Goal: Transaction & Acquisition: Subscribe to service/newsletter

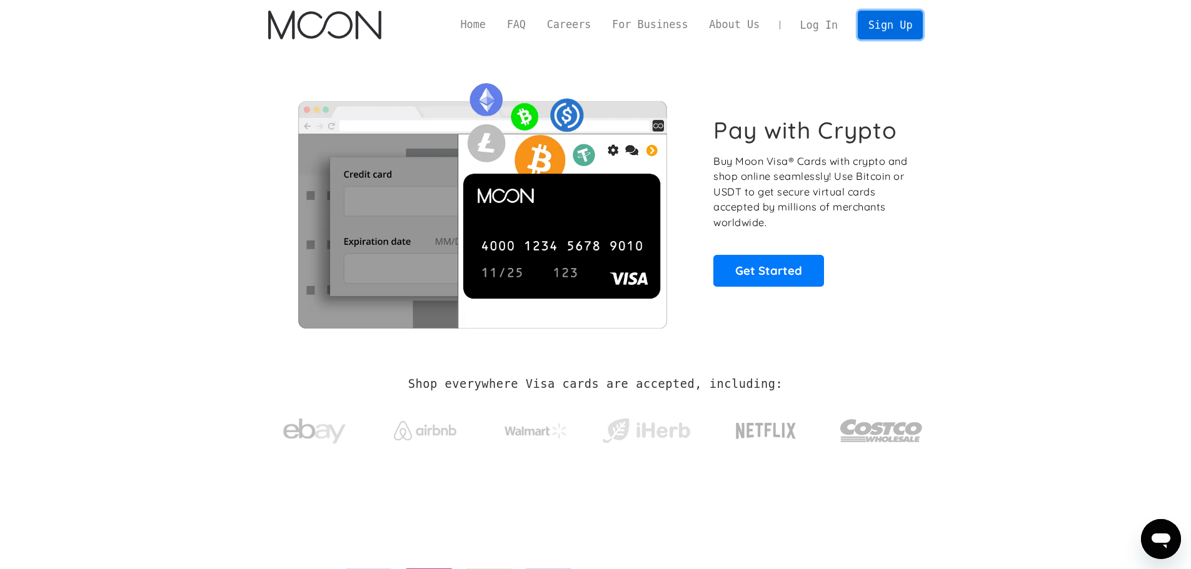
click at [895, 33] on link "Sign Up" at bounding box center [890, 25] width 65 height 28
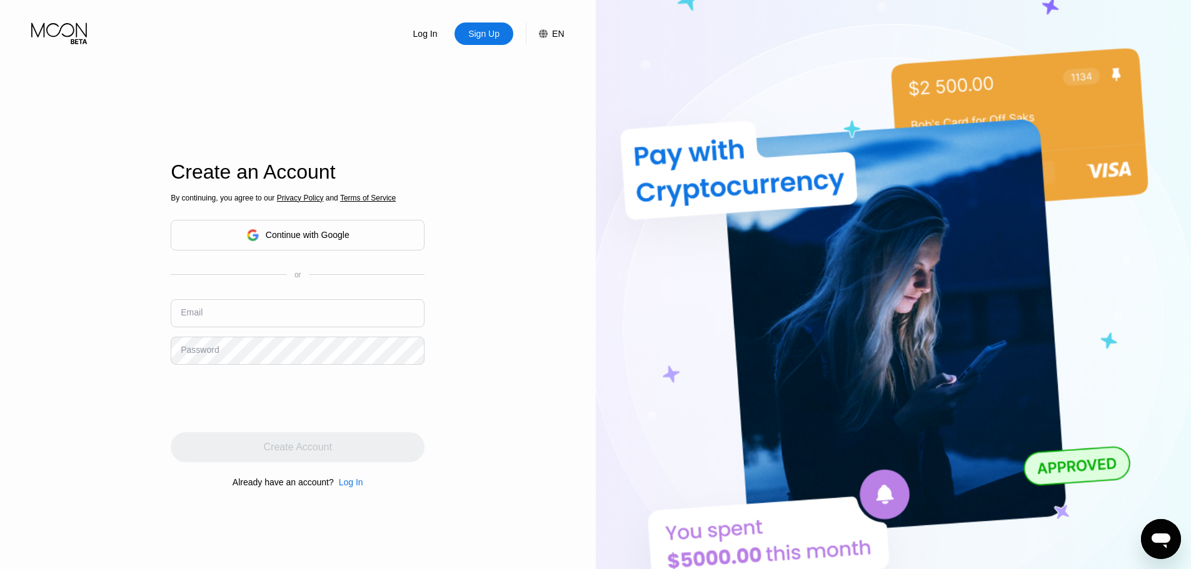
click at [271, 313] on input "text" at bounding box center [298, 313] width 254 height 28
paste input "kks04222222@gmail.com"
type input "kks04222222@gmail.com"
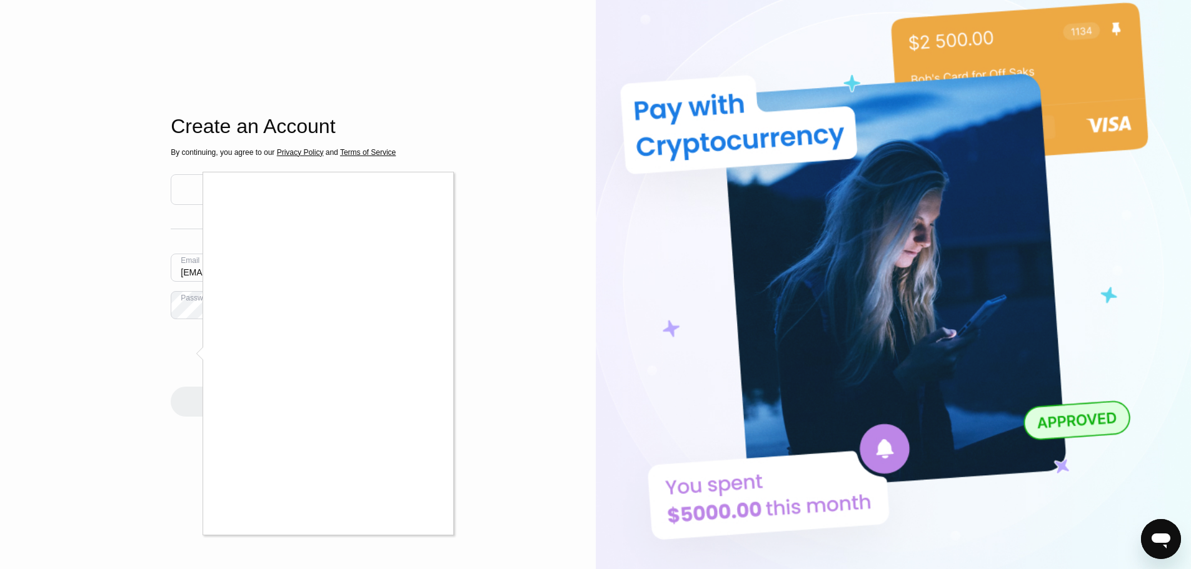
scroll to position [63, 0]
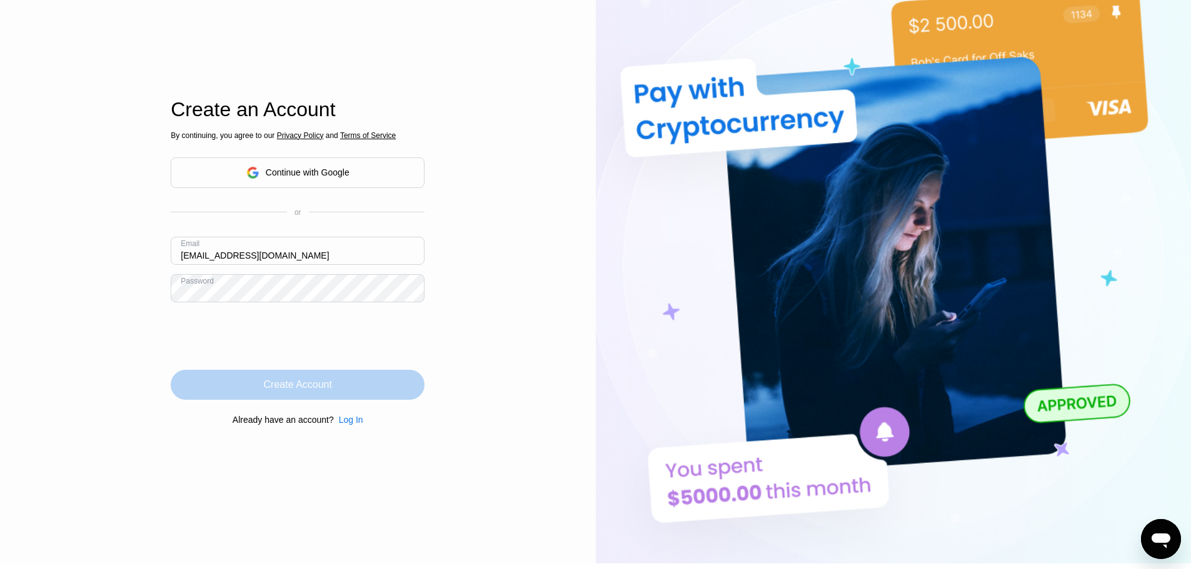
click at [340, 387] on div "Create Account" at bounding box center [298, 385] width 254 height 30
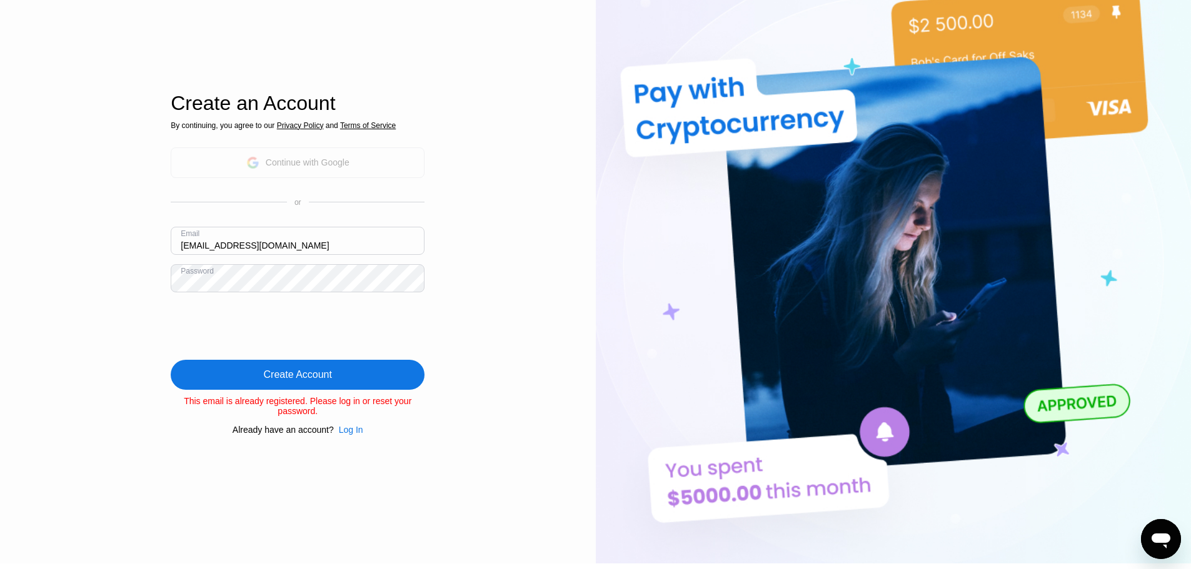
click at [389, 168] on div "Continue with Google" at bounding box center [298, 163] width 254 height 31
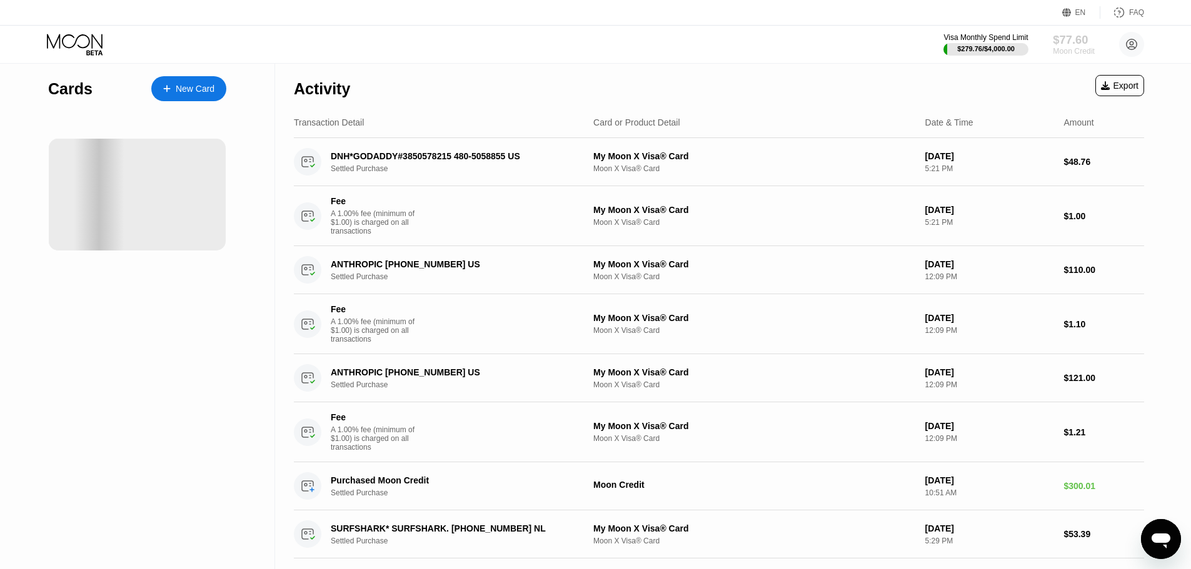
click at [1056, 51] on div "Moon Credit" at bounding box center [1074, 51] width 42 height 9
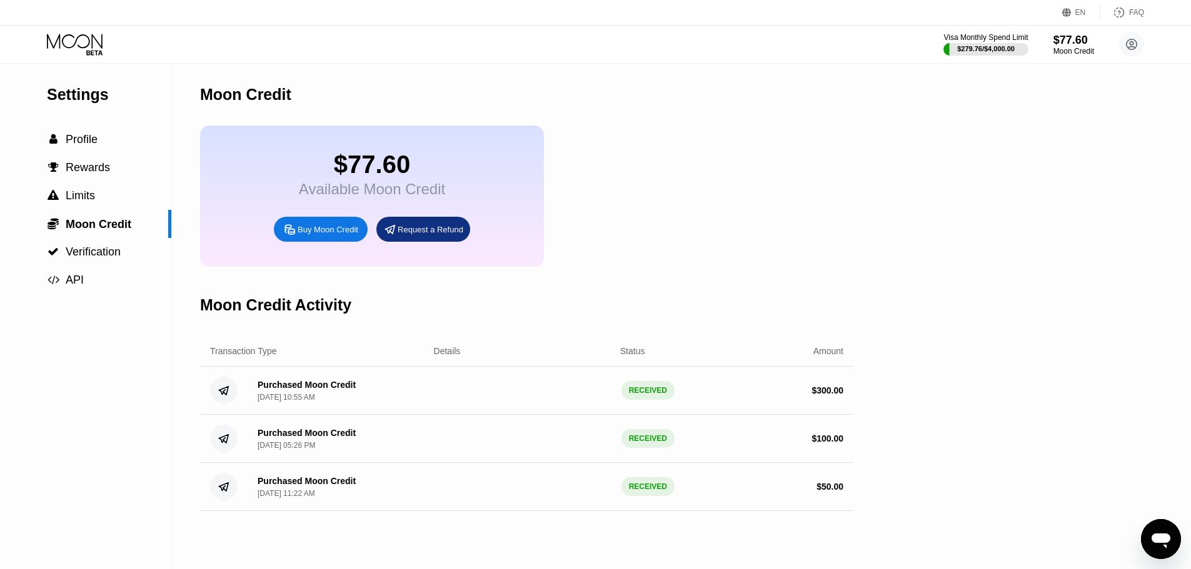
click at [372, 198] on div "Available Moon Credit" at bounding box center [372, 190] width 146 height 18
click at [407, 235] on div "Request a Refund" at bounding box center [431, 229] width 66 height 11
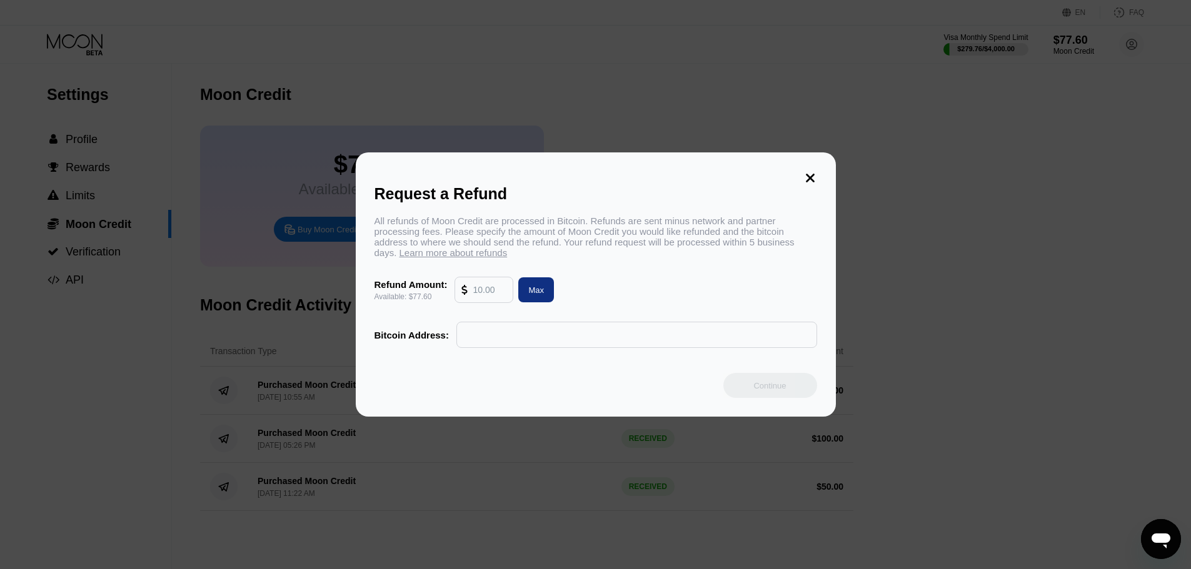
drag, startPoint x: 829, startPoint y: 156, endPoint x: 813, endPoint y: 170, distance: 21.7
click at [824, 159] on div "Request a Refund All refunds of Moon Credit are processed in Bitcoin. Refunds a…" at bounding box center [596, 285] width 480 height 264
click at [813, 174] on icon at bounding box center [810, 178] width 9 height 9
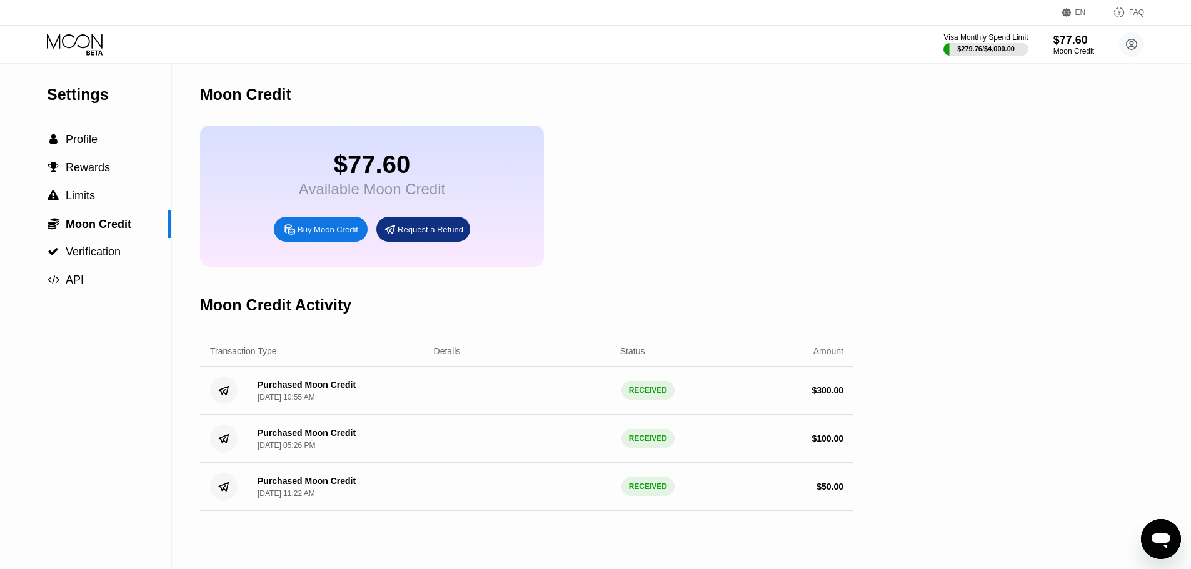
click at [413, 174] on div "$77.60" at bounding box center [372, 165] width 146 height 28
click at [996, 40] on div "Visa Monthly Spend Limit" at bounding box center [986, 37] width 86 height 9
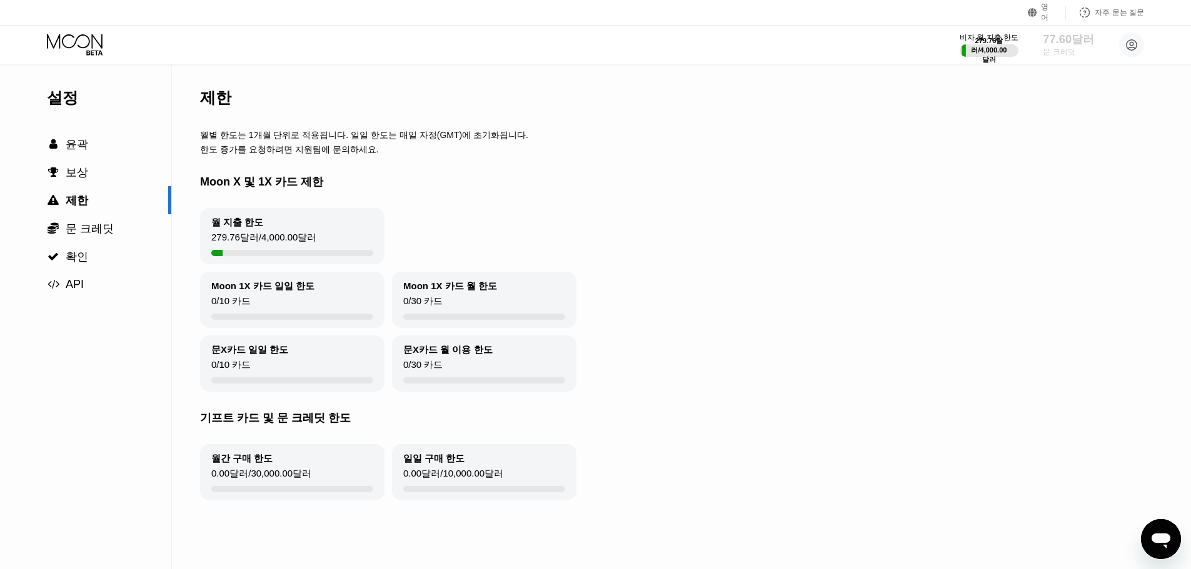
click at [1065, 46] on font "77.60달러" at bounding box center [1069, 39] width 52 height 13
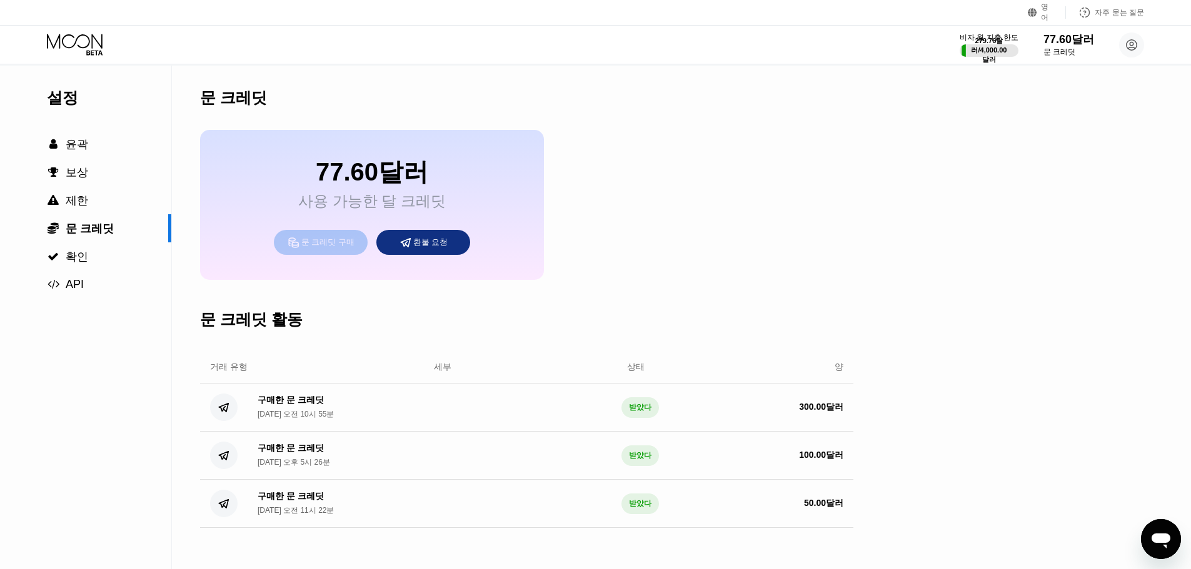
click at [341, 249] on div "문 크레딧 구매" at bounding box center [327, 242] width 53 height 13
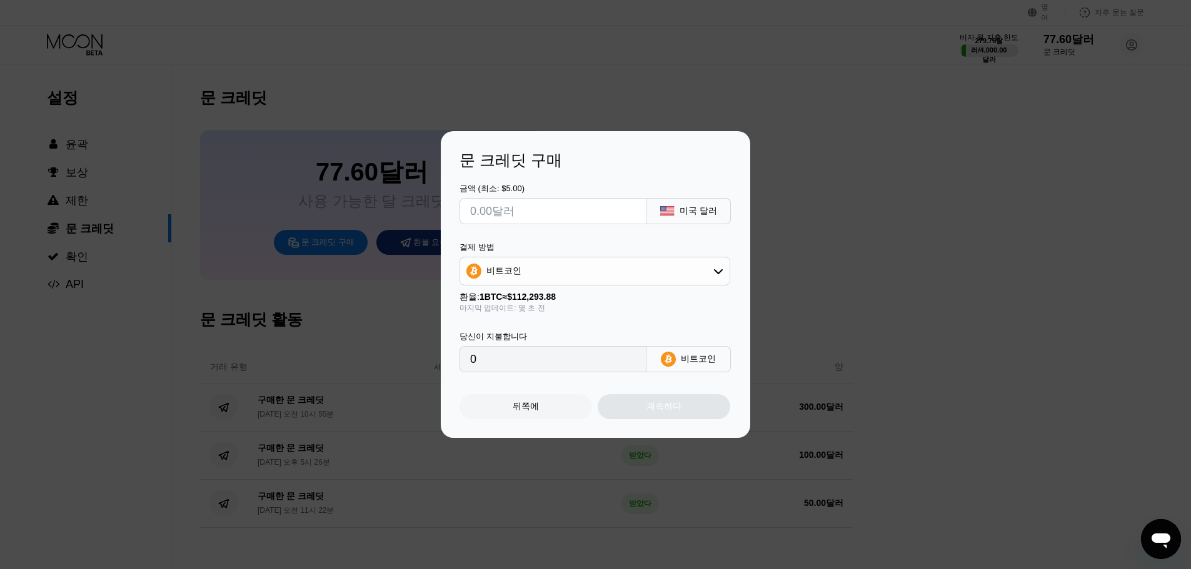
click at [550, 218] on input "text" at bounding box center [553, 211] width 166 height 25
click at [549, 416] on div "뒤쪽에" at bounding box center [525, 406] width 133 height 25
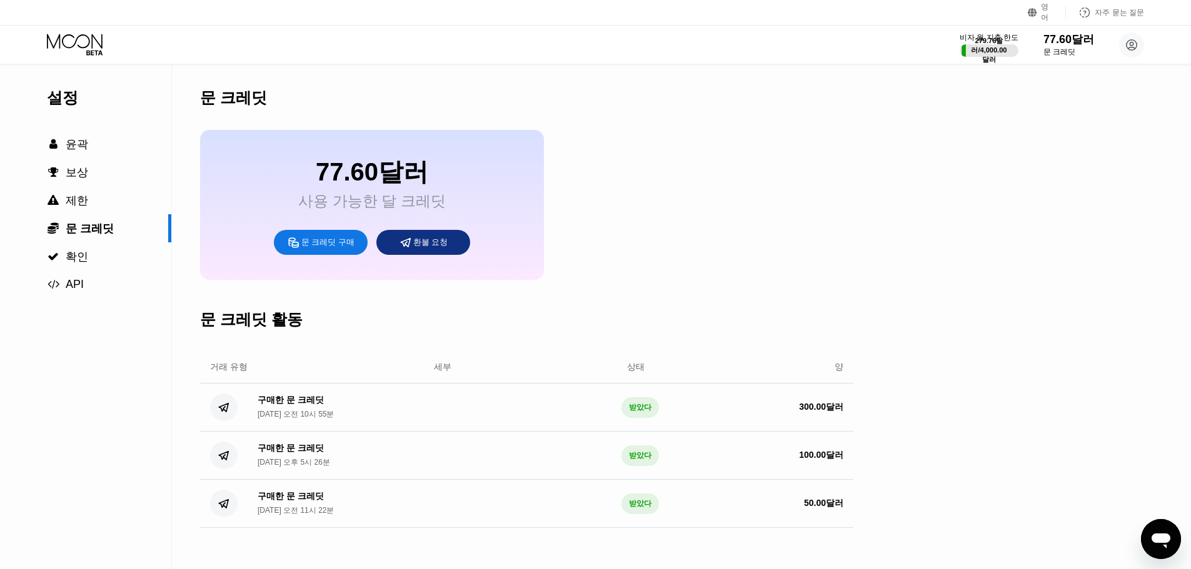
click at [439, 219] on div "77.60달러 사용 가능한 달 크레딧 문 크레딧 구매 환불 요청" at bounding box center [372, 205] width 344 height 150
click at [396, 207] on font "사용 가능한 달 크레딧" at bounding box center [372, 201] width 148 height 17
click at [102, 201] on div " 제한" at bounding box center [85, 200] width 171 height 15
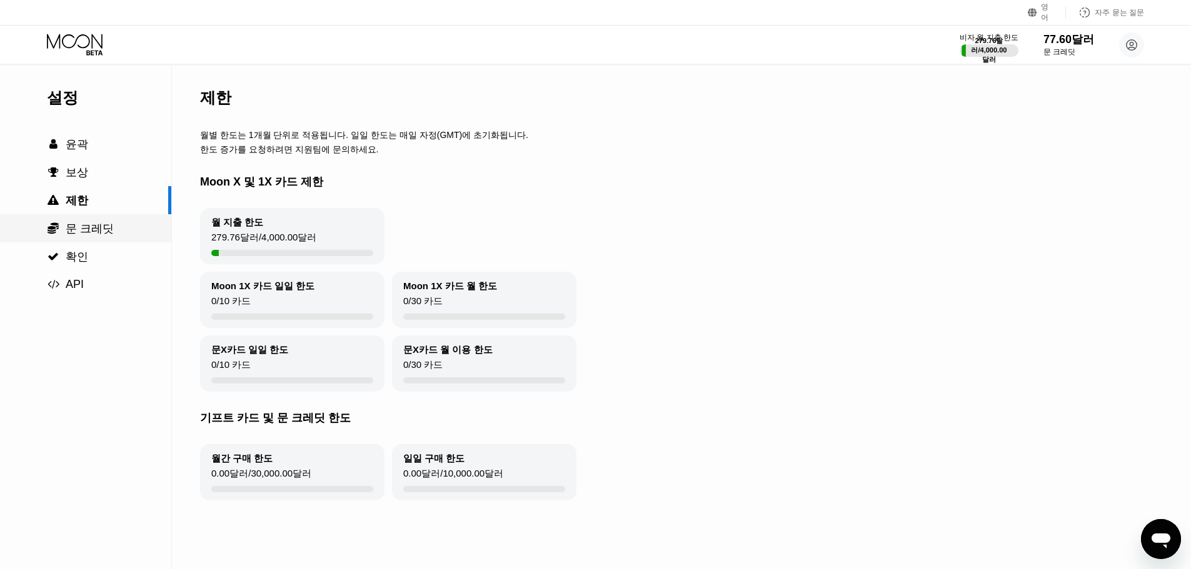
click at [83, 233] on font "문 크레딧" at bounding box center [90, 229] width 48 height 13
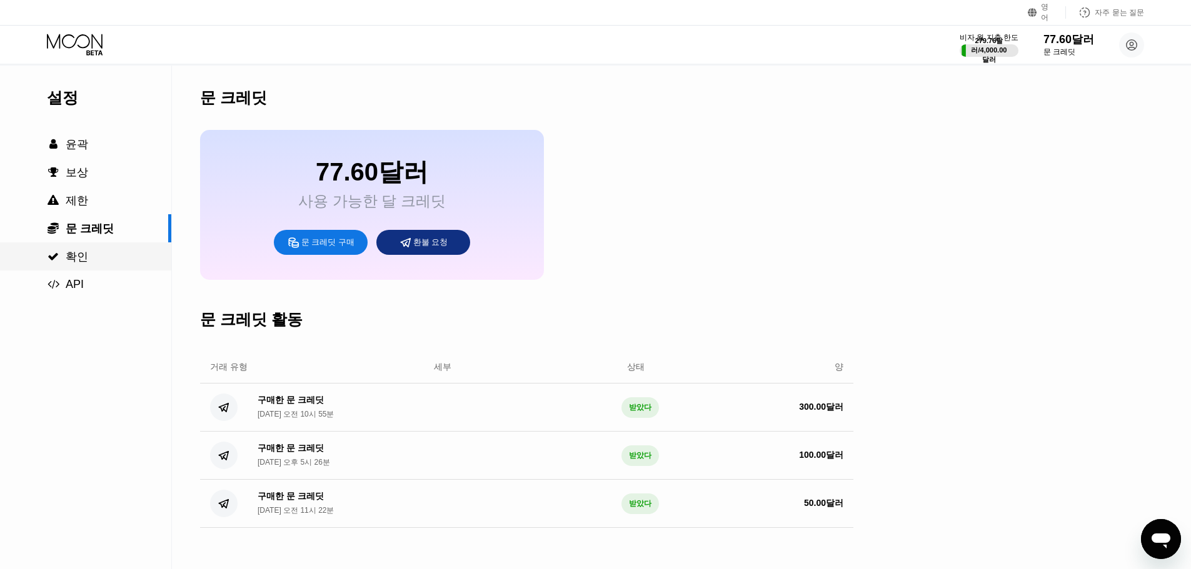
click at [82, 263] on font "확인" at bounding box center [77, 257] width 23 height 13
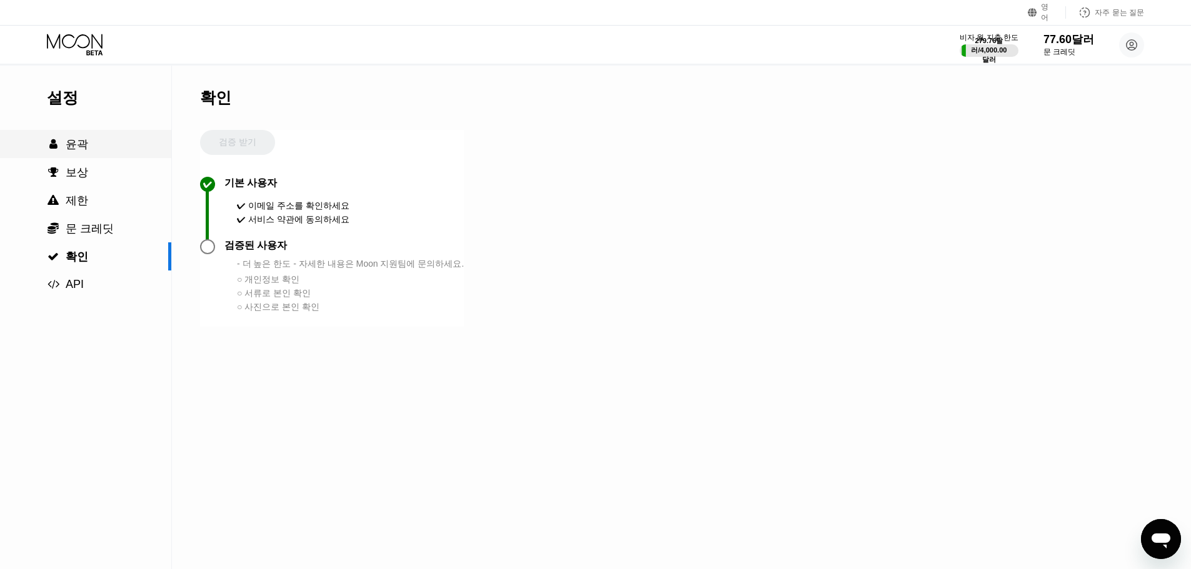
click at [78, 151] on font "윤곽" at bounding box center [77, 144] width 23 height 13
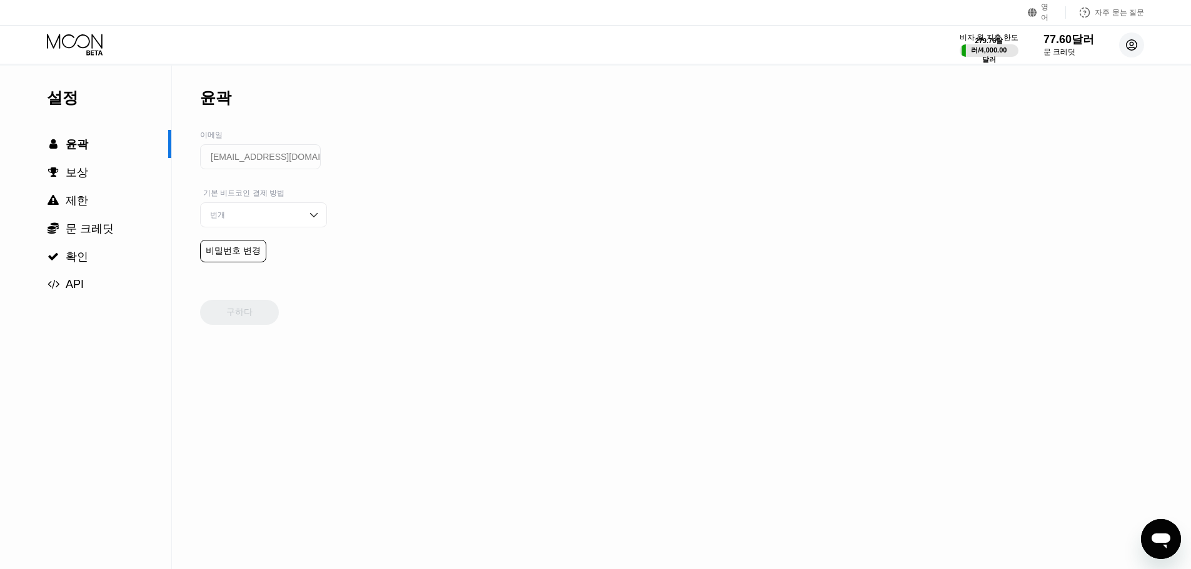
click at [1135, 44] on circle at bounding box center [1131, 45] width 25 height 25
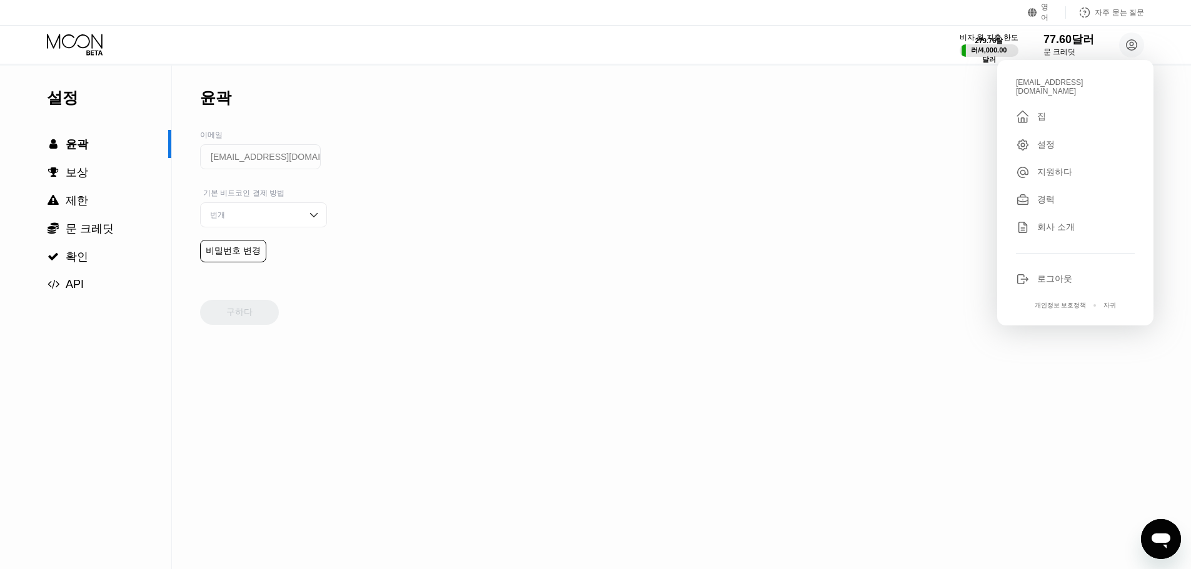
click at [274, 228] on div "번개" at bounding box center [263, 215] width 127 height 25
click at [456, 216] on div "설정  윤곽  보상  제한  문 크레딧  확인  API 윤곽 이메일 kks04222222@gmail.com 기본 비트코인 결제 방법…" at bounding box center [595, 318] width 1191 height 504
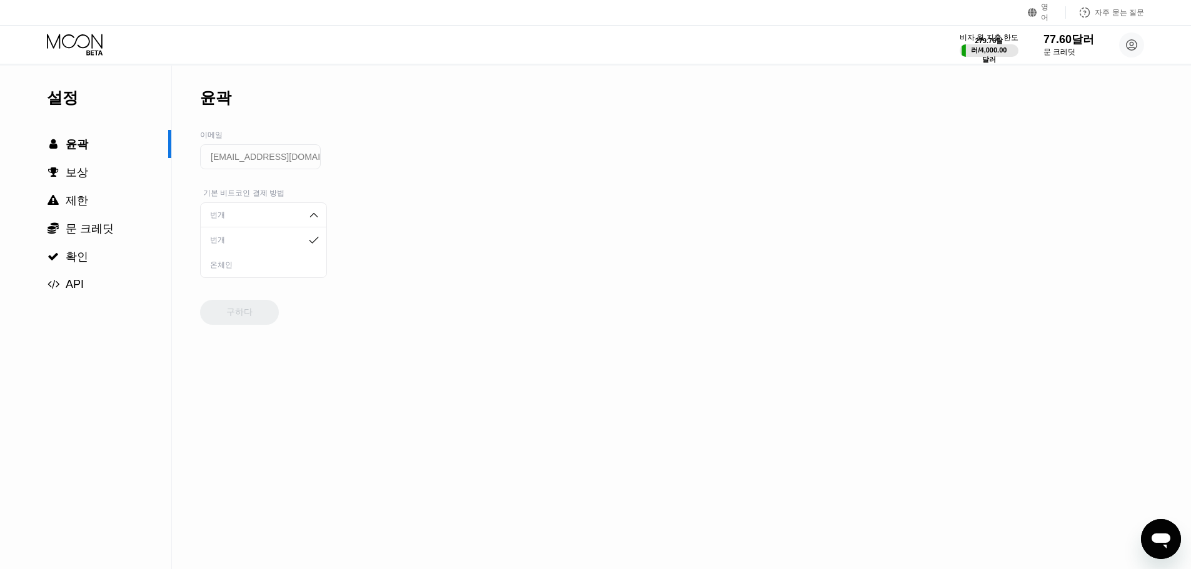
drag, startPoint x: 860, startPoint y: 205, endPoint x: 902, endPoint y: 143, distance: 74.7
click at [861, 204] on div "설정  윤곽  보상  제한  문 크레딧  확인  API 윤곽 이메일 kks04222222@gmail.com 기본 비트코인 결제 방법…" at bounding box center [595, 318] width 1191 height 504
click at [83, 51] on icon at bounding box center [76, 45] width 58 height 22
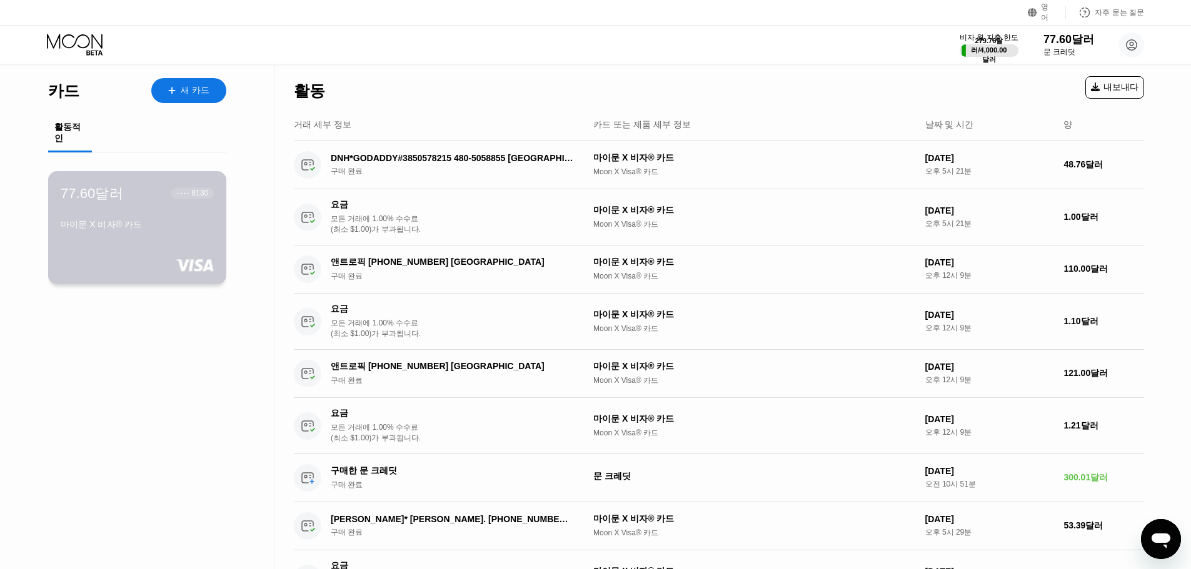
click at [136, 236] on div "마이문 X 비자® 카드" at bounding box center [137, 227] width 153 height 16
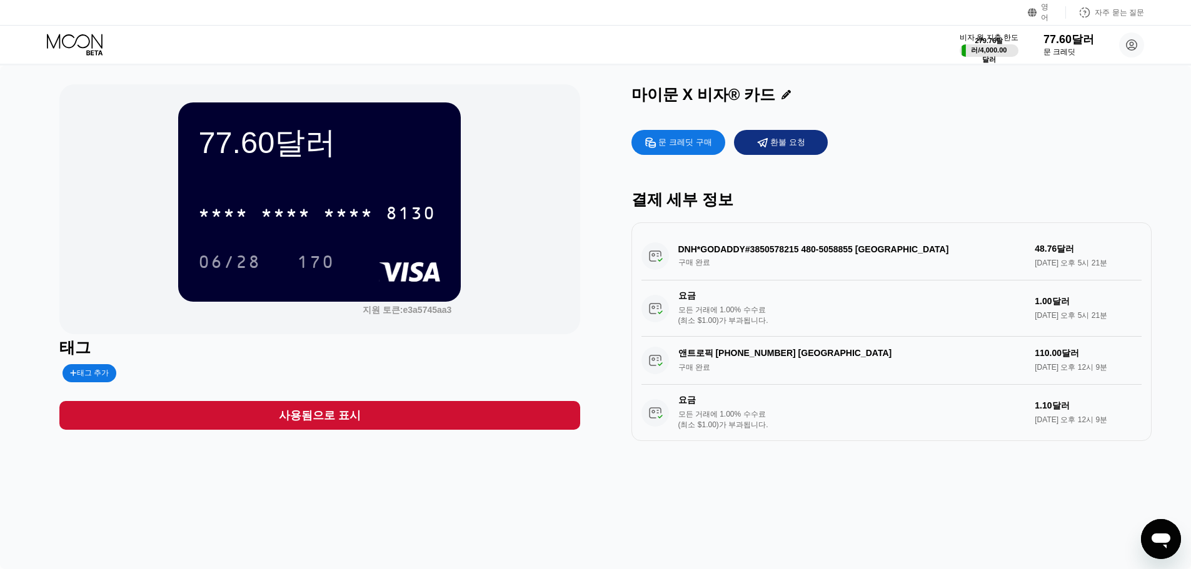
drag, startPoint x: 364, startPoint y: 273, endPoint x: 406, endPoint y: 254, distance: 45.6
click at [406, 254] on div "* * * * * * * * * * * * 8130 06/28 170" at bounding box center [319, 225] width 243 height 74
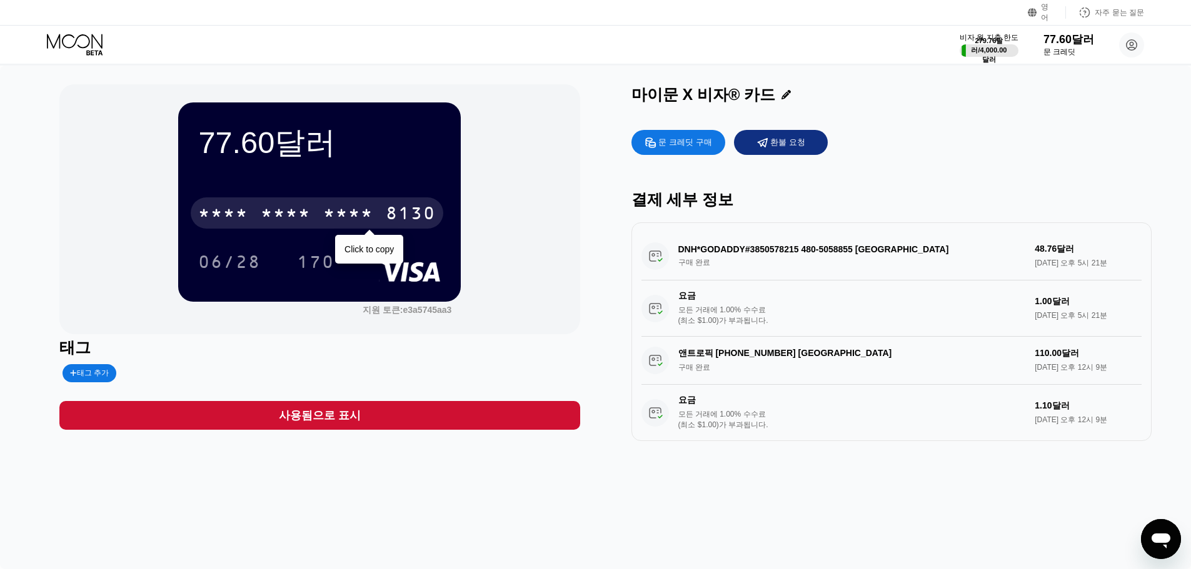
click at [348, 225] on font "*" at bounding box center [354, 215] width 13 height 20
click at [321, 220] on div "4513 6500 2451 8130" at bounding box center [317, 213] width 253 height 31
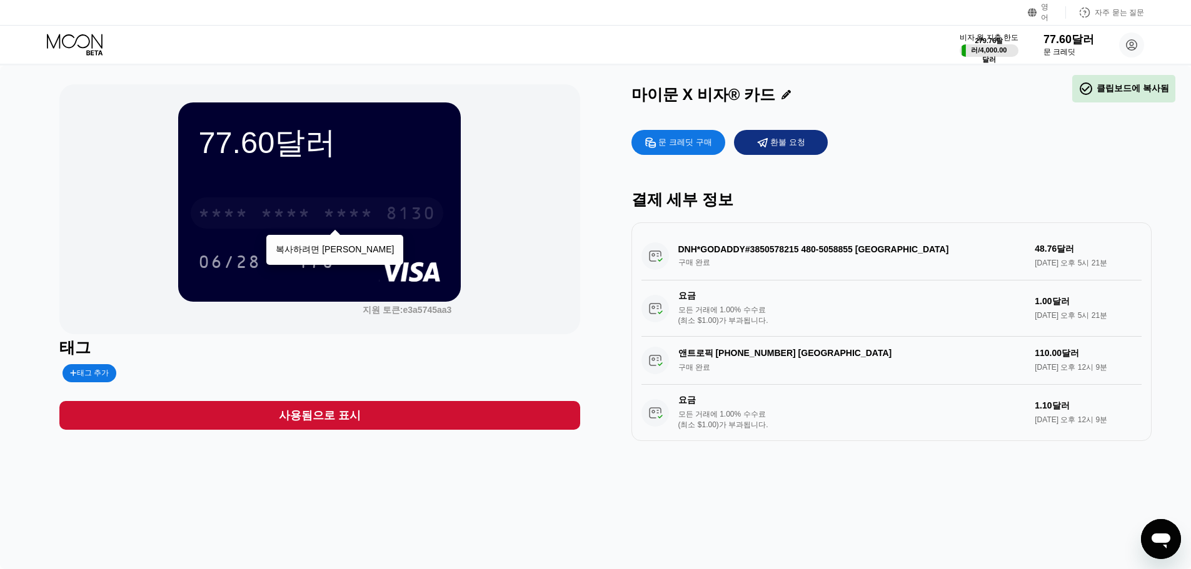
click at [348, 220] on font "*" at bounding box center [354, 215] width 13 height 20
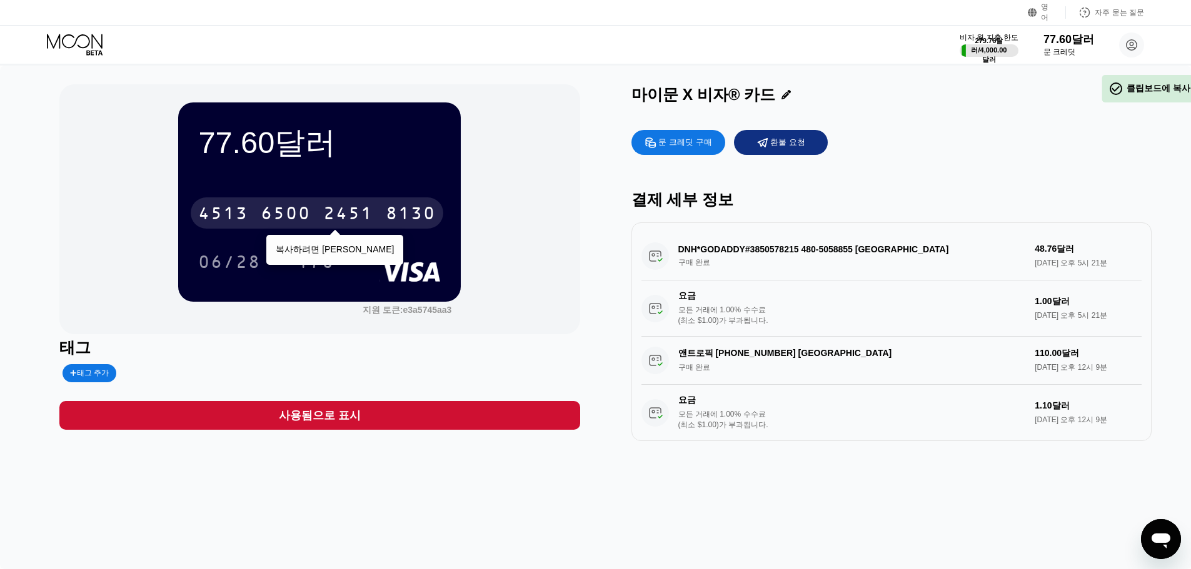
click at [224, 213] on font "4513" at bounding box center [223, 215] width 50 height 20
click at [223, 213] on font "*" at bounding box center [217, 215] width 13 height 20
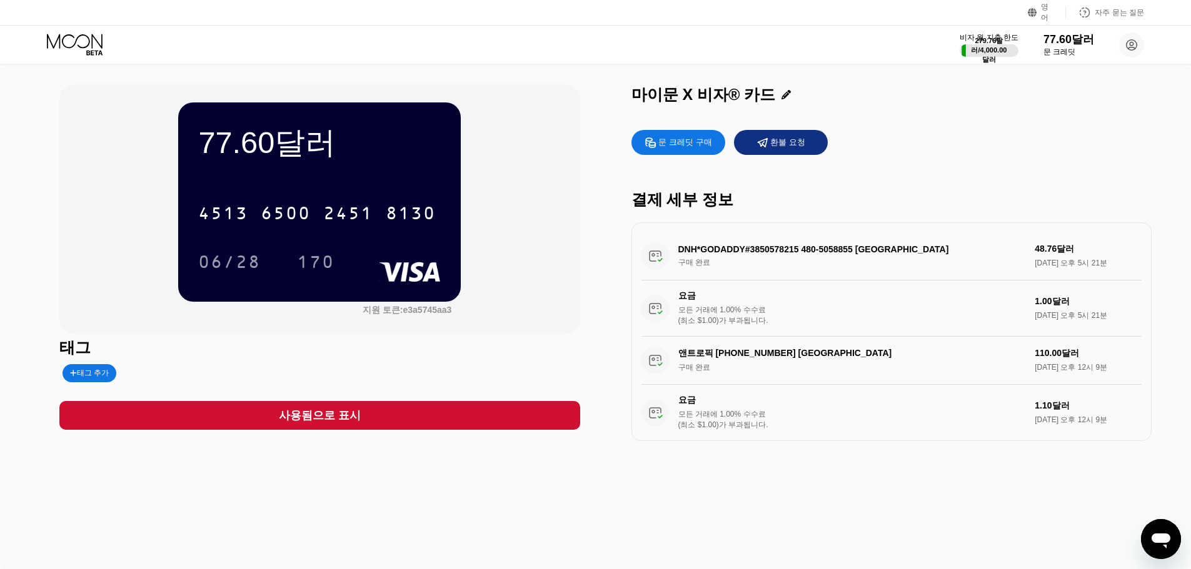
click at [79, 45] on icon at bounding box center [76, 45] width 58 height 22
